Goal: Information Seeking & Learning: Understand process/instructions

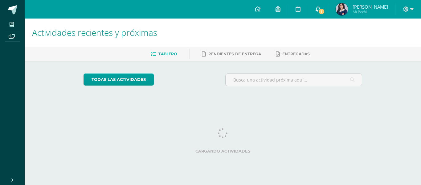
click at [319, 7] on icon at bounding box center [318, 9] width 5 height 6
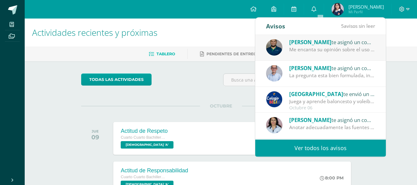
click at [299, 57] on div "Obrayan Yac te asignó un comentario en 'Ejercicio PNI' para 'Laboratorio I' Me …" at bounding box center [320, 48] width 130 height 26
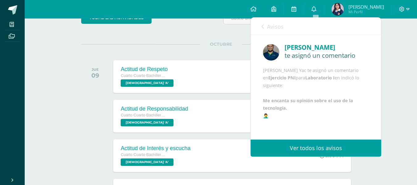
scroll to position [17, 0]
click at [294, 148] on link "Ver todos los avisos" at bounding box center [315, 147] width 130 height 17
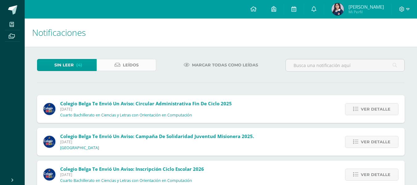
click at [125, 66] on link "Leídos" at bounding box center [126, 65] width 60 height 12
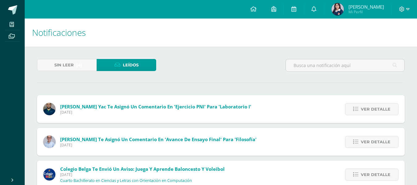
click at [12, 24] on icon at bounding box center [12, 24] width 4 height 5
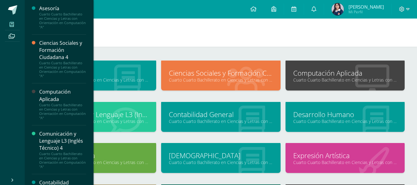
click at [272, 52] on div "Asesoría Cuarto Cuarto Bachillerato en Ciencias y Letras con Orientación en Com…" at bounding box center [221, 175] width 392 height 257
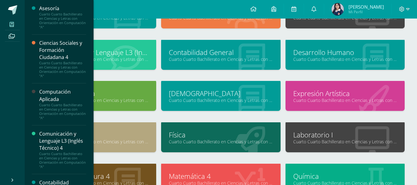
scroll to position [123, 0]
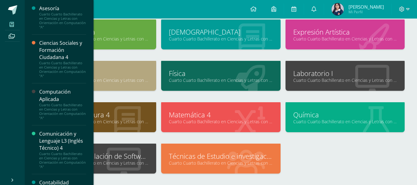
click at [330, 91] on div "Laboratorio I Cuarto Cuarto Bachillerato en Ciencias y Letras con Orientación e…" at bounding box center [344, 76] width 119 height 30
click at [323, 83] on link "Cuarto Cuarto Bachillerato en Ciencias y Letras con Orientación en Computación …" at bounding box center [345, 80] width 104 height 6
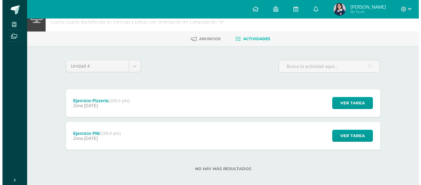
scroll to position [30, 0]
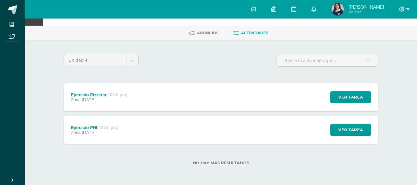
click at [174, 124] on div "Ejercicio PNI (100.0 pts) Zona [DATE] Ver tarea Ejercicio PNI Laboratorio I Car…" at bounding box center [221, 130] width 314 height 28
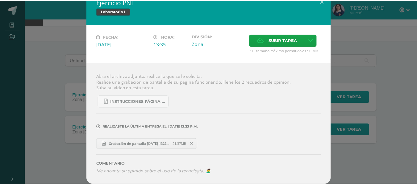
scroll to position [23, 0]
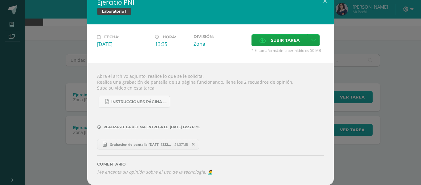
click at [133, 142] on span "Grabación de pantalla [DATE] 132226.mp4" at bounding box center [141, 144] width 68 height 5
click at [327, 41] on div "Fecha: Jueves 02 de Octubre Hora: 13:35 División: Zona Subir tarea Subir enlace" at bounding box center [210, 43] width 247 height 39
click at [360, 33] on div "Ejercicio PNI Laboratorio I Fecha: Jueves 02 de Octubre Hora: 13:35 División: Z…" at bounding box center [210, 87] width 416 height 194
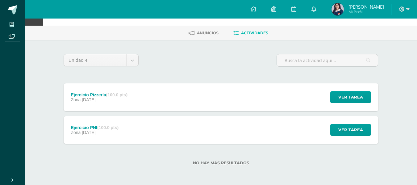
click at [110, 99] on div "Ejercicio Pizzería (100.0 pts) Zona 02 de Octubre" at bounding box center [99, 97] width 71 height 28
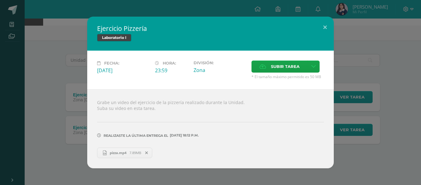
drag, startPoint x: 17, startPoint y: 80, endPoint x: 47, endPoint y: 78, distance: 29.9
click at [22, 81] on div "Ejercicio Pizzería Laboratorio I Fecha: Jueves 02 de Octubre Hora: 23:59 Divisi…" at bounding box center [210, 92] width 416 height 151
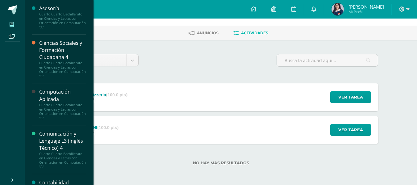
click at [16, 25] on span at bounding box center [12, 24] width 14 height 8
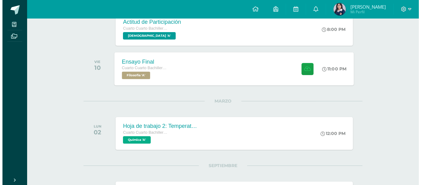
scroll to position [221, 0]
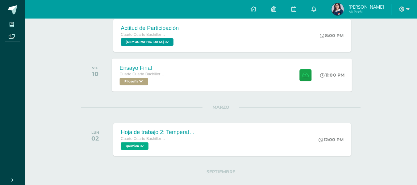
click at [208, 81] on div "Ensayo Final Cuarto Cuarto Bachillerato en Ciencias y Letras con Orientación en…" at bounding box center [232, 74] width 240 height 33
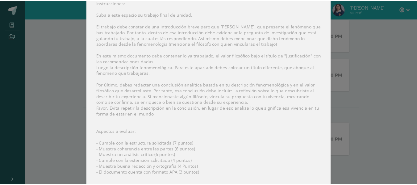
scroll to position [6, 0]
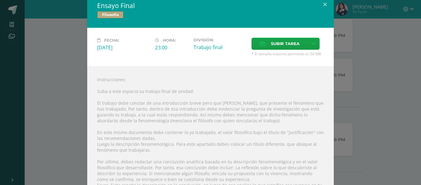
click at [60, 66] on div "Ensayo Final Filosofía Fecha: [DATE] Hora: 23:00 División: Trabajo final" at bounding box center [210, 146] width 416 height 305
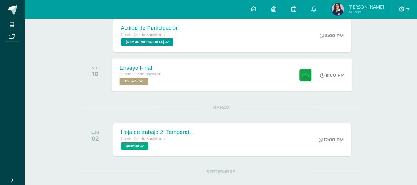
click at [174, 91] on div "Ensayo Final Cuarto Cuarto Bachillerato en Ciencias y Letras con Orientación en…" at bounding box center [143, 74] width 62 height 33
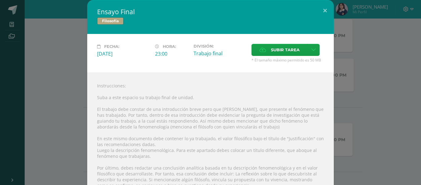
drag, startPoint x: 390, startPoint y: 76, endPoint x: 353, endPoint y: 33, distance: 56.2
click at [389, 76] on div "Ensayo Final Filosofía Fecha: [DATE] Hora: 23:00 División: Trabajo final" at bounding box center [210, 152] width 416 height 305
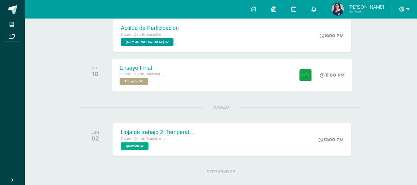
click at [318, 10] on link at bounding box center [314, 9] width 20 height 18
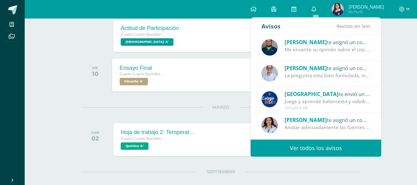
click at [300, 75] on div "La pregunta esta bien formulada, invita a explorar una vivencia concreta. El va…" at bounding box center [327, 75] width 86 height 7
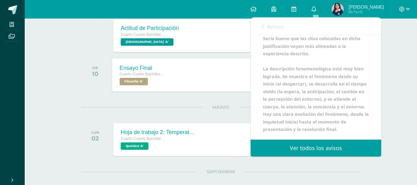
scroll to position [122, 0]
drag, startPoint x: 262, startPoint y: 69, endPoint x: 362, endPoint y: 148, distance: 127.3
click at [362, 148] on div "Avisos 4 avisos sin leer Avisos [PERSON_NAME] Yac te asignó un comentario en 'E…" at bounding box center [315, 87] width 130 height 139
copy div "La pregunta esta bien formulada, invita a explorar una vivencia concreta. El va…"
click at [86, 77] on div "VIE 10" at bounding box center [96, 75] width 31 height 33
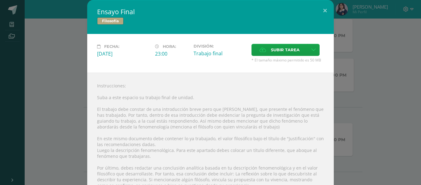
click at [73, 59] on div "Ensayo Final Filosofía Fecha: [DATE] Hora: 23:00 División: Trabajo final" at bounding box center [210, 152] width 416 height 305
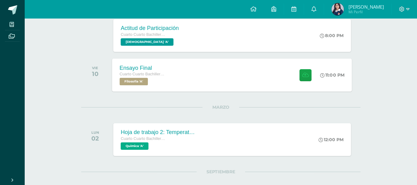
scroll to position [36, 0]
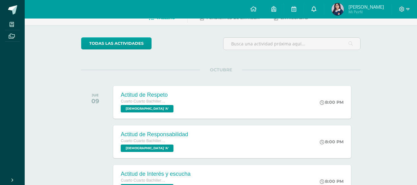
click at [319, 8] on link at bounding box center [314, 9] width 20 height 18
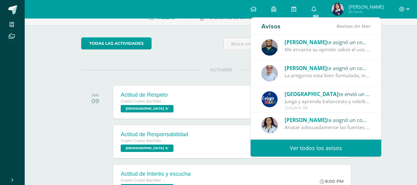
click at [309, 83] on div "[PERSON_NAME] te asignó un comentario en 'Avance de ensayo final' para 'Filosof…" at bounding box center [315, 74] width 130 height 26
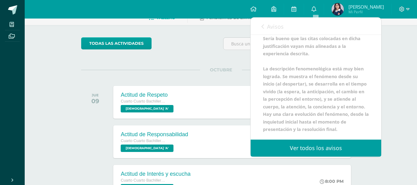
click at [301, 40] on b "La pregunta esta bien formulada, invita a explorar una vivencia concreta. El va…" at bounding box center [316, 72] width 106 height 119
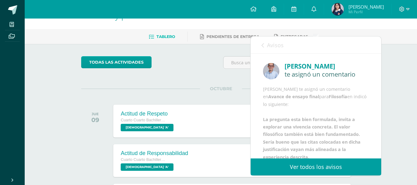
scroll to position [0, 0]
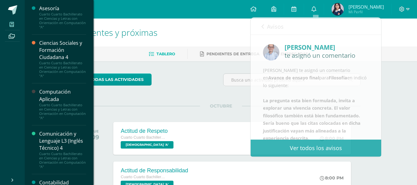
click at [13, 27] on span at bounding box center [12, 24] width 14 height 8
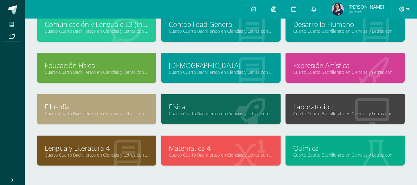
scroll to position [92, 0]
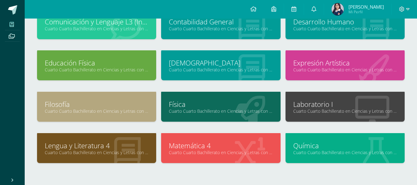
click at [101, 109] on link "Filosofía" at bounding box center [97, 104] width 104 height 10
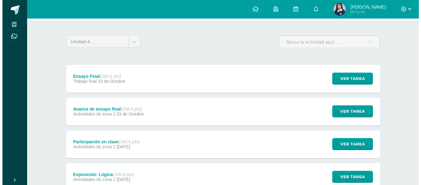
scroll to position [62, 0]
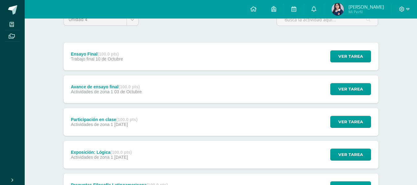
click at [152, 103] on div "Avance de ensayo final (100.0 pts) Actividades de zona 1 [DATE] Ver tarea Avanc…" at bounding box center [221, 89] width 314 height 28
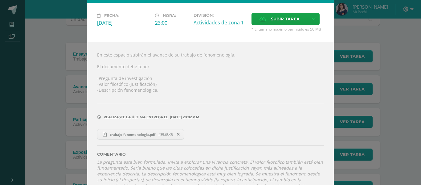
scroll to position [63, 0]
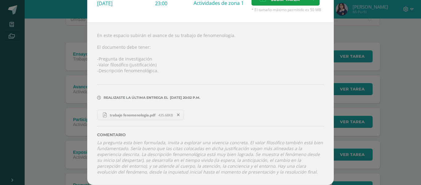
click at [372, 116] on div "Avance de ensayo final Filosofía Fecha: Viernes 03 de Octubre Hora: 23:00 Divis…" at bounding box center [210, 67] width 416 height 235
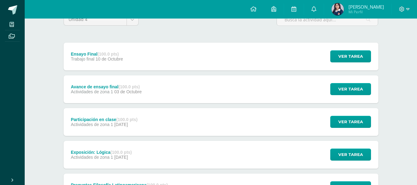
click at [115, 61] on span "10 de Octubre" at bounding box center [109, 58] width 27 height 5
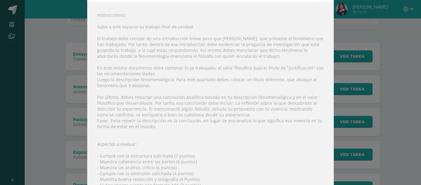
scroll to position [62, 0]
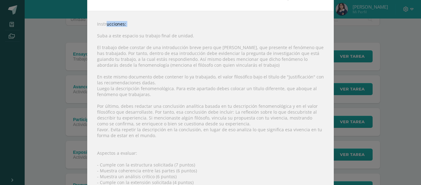
drag, startPoint x: 96, startPoint y: 31, endPoint x: 127, endPoint y: 54, distance: 38.6
click at [111, 44] on div "Instrucciones: Suba a este espacio su trabajo final de unidad. El trabajo debe …" at bounding box center [210, 127] width 247 height 232
drag, startPoint x: 153, startPoint y: 63, endPoint x: 157, endPoint y: 64, distance: 4.4
click at [157, 64] on div "Instrucciones: Suba a este espacio su trabajo final de unidad. El trabajo debe …" at bounding box center [210, 127] width 247 height 232
drag, startPoint x: 157, startPoint y: 61, endPoint x: 150, endPoint y: 54, distance: 9.8
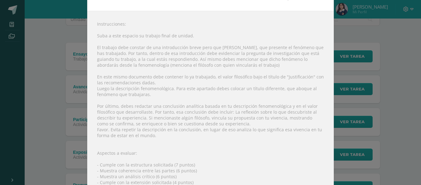
click at [152, 56] on div "Instrucciones: Suba a este espacio su trabajo final de unidad. El trabajo debe …" at bounding box center [210, 127] width 247 height 232
click at [99, 50] on div "Instrucciones: Suba a este espacio su trabajo final de unidad. El trabajo debe …" at bounding box center [210, 127] width 247 height 232
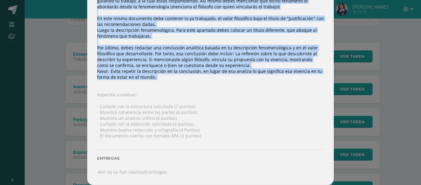
scroll to position [129, 0]
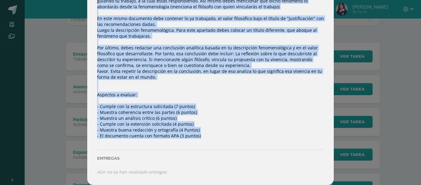
drag, startPoint x: 94, startPoint y: 52, endPoint x: 217, endPoint y: 136, distance: 148.6
click at [217, 137] on div "Instrucciones: Suba a este espacio su trabajo final de unidad. El trabajo debe …" at bounding box center [210, 69] width 247 height 232
copy div "El trabajo debe constar de una introducción breve pero que clara, que presente …"
